Goal: Information Seeking & Learning: Learn about a topic

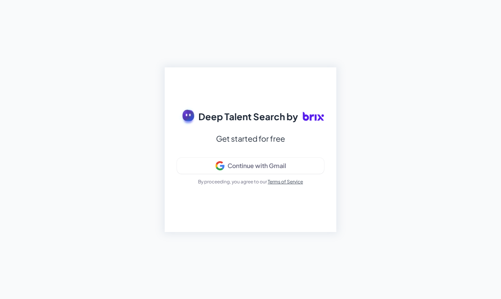
click at [169, 128] on div "Deep Talent Search by Get started for free Continue with Gmail By proceeding, y…" at bounding box center [251, 149] width 172 height 165
click at [274, 166] on div "Continue with Gmail" at bounding box center [257, 166] width 59 height 8
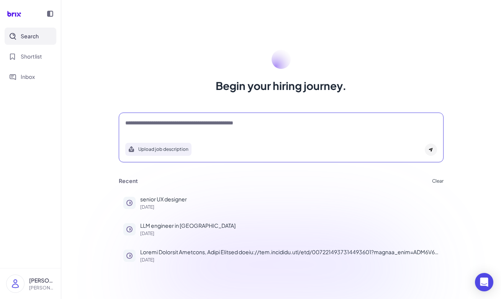
click at [174, 123] on textarea at bounding box center [281, 123] width 312 height 9
click at [169, 124] on textarea at bounding box center [281, 123] width 312 height 9
click at [167, 204] on div "senior UX designer 18 days ago" at bounding box center [289, 202] width 299 height 14
click at [215, 126] on textarea at bounding box center [281, 123] width 312 height 9
type textarea "**********"
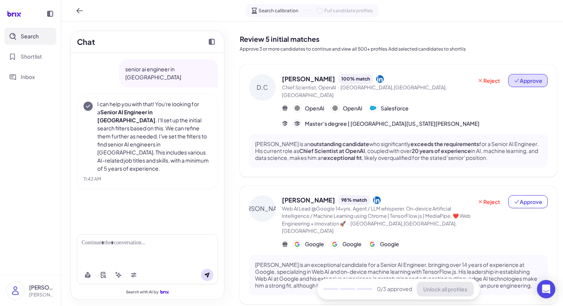
click at [501, 83] on span "Approve" at bounding box center [528, 81] width 29 height 8
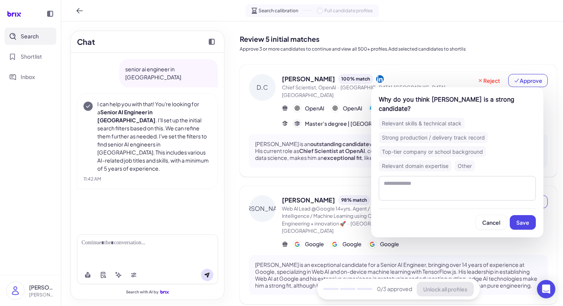
click at [501, 51] on p "Approve 3 or more candidates to continue and view all 500+ profiles.Add selecte…" at bounding box center [398, 49] width 317 height 7
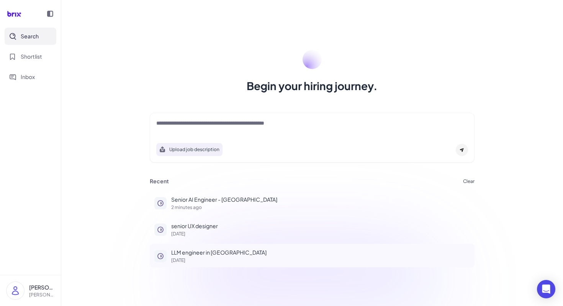
click at [190, 248] on p "LLM engineer in SF" at bounding box center [320, 252] width 299 height 8
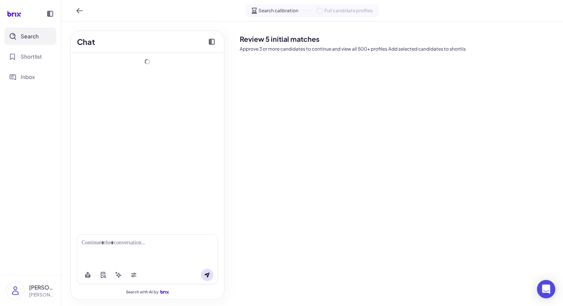
click at [32, 31] on button "Search" at bounding box center [31, 36] width 52 height 17
